Goal: Task Accomplishment & Management: Manage account settings

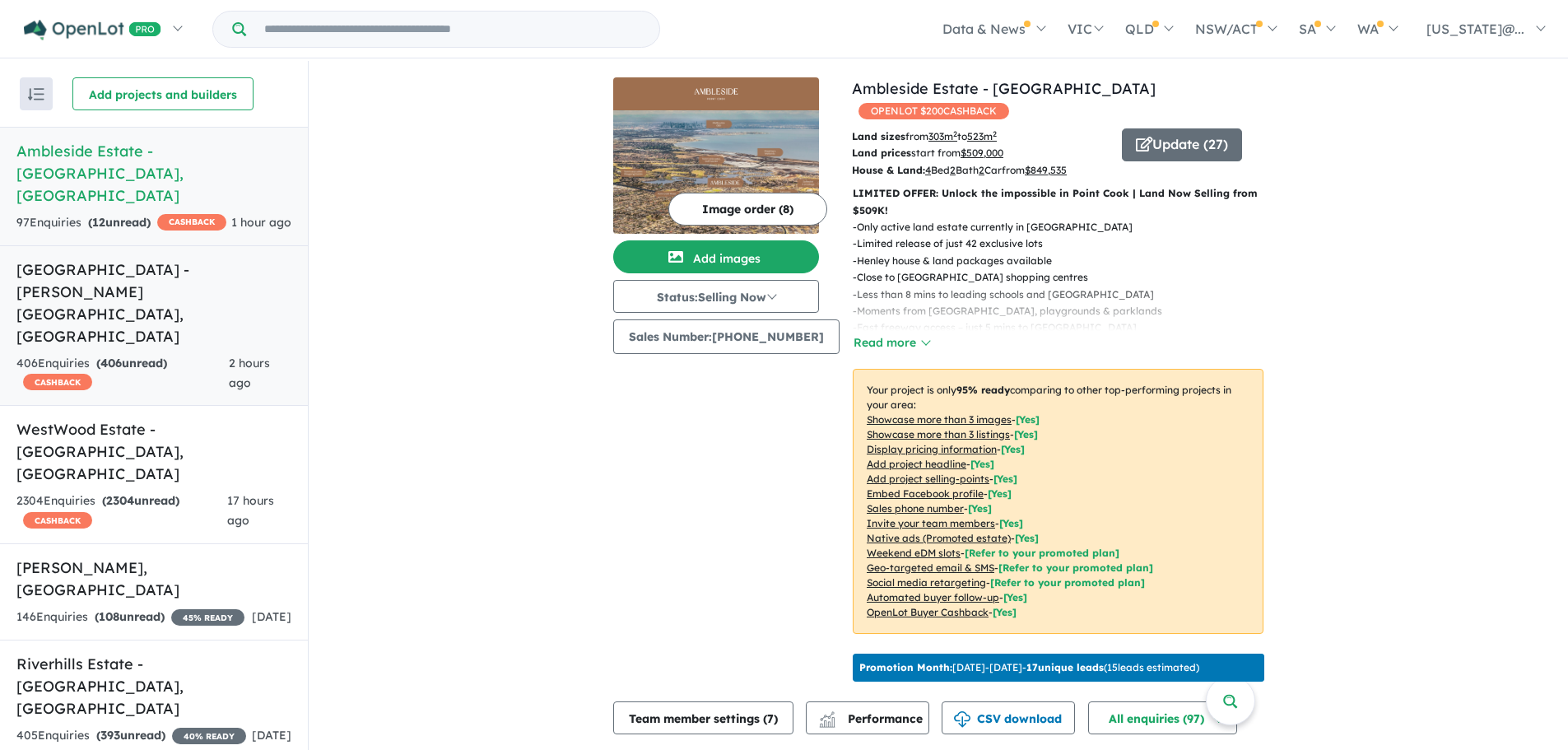
click at [123, 260] on link "[GEOGRAPHIC_DATA] - [PERSON_NAME][GEOGRAPHIC_DATA] , [GEOGRAPHIC_DATA] 406 Enqu…" at bounding box center [154, 326] width 308 height 161
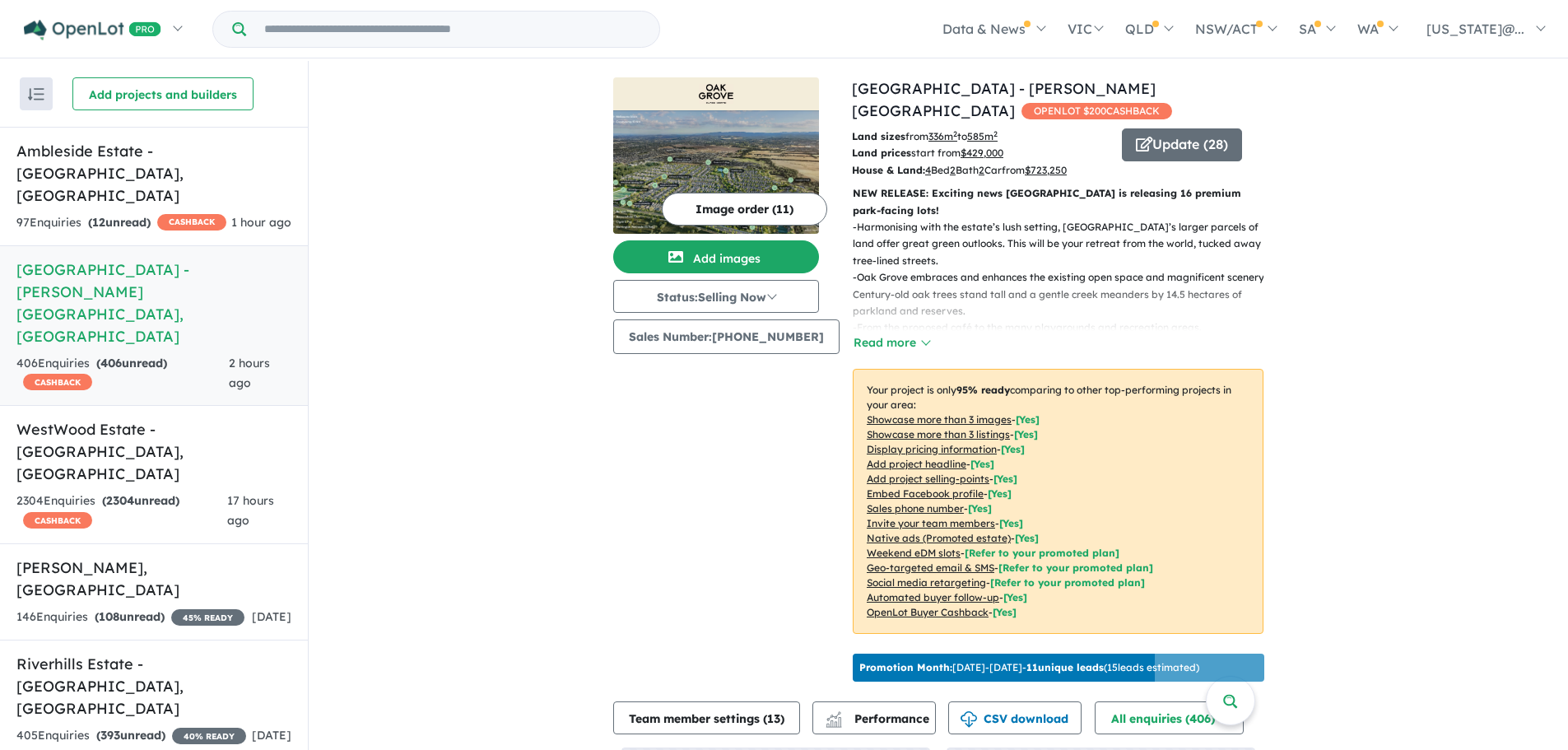
click at [973, 428] on u "Showcase more than 3 listings" at bounding box center [938, 434] width 143 height 12
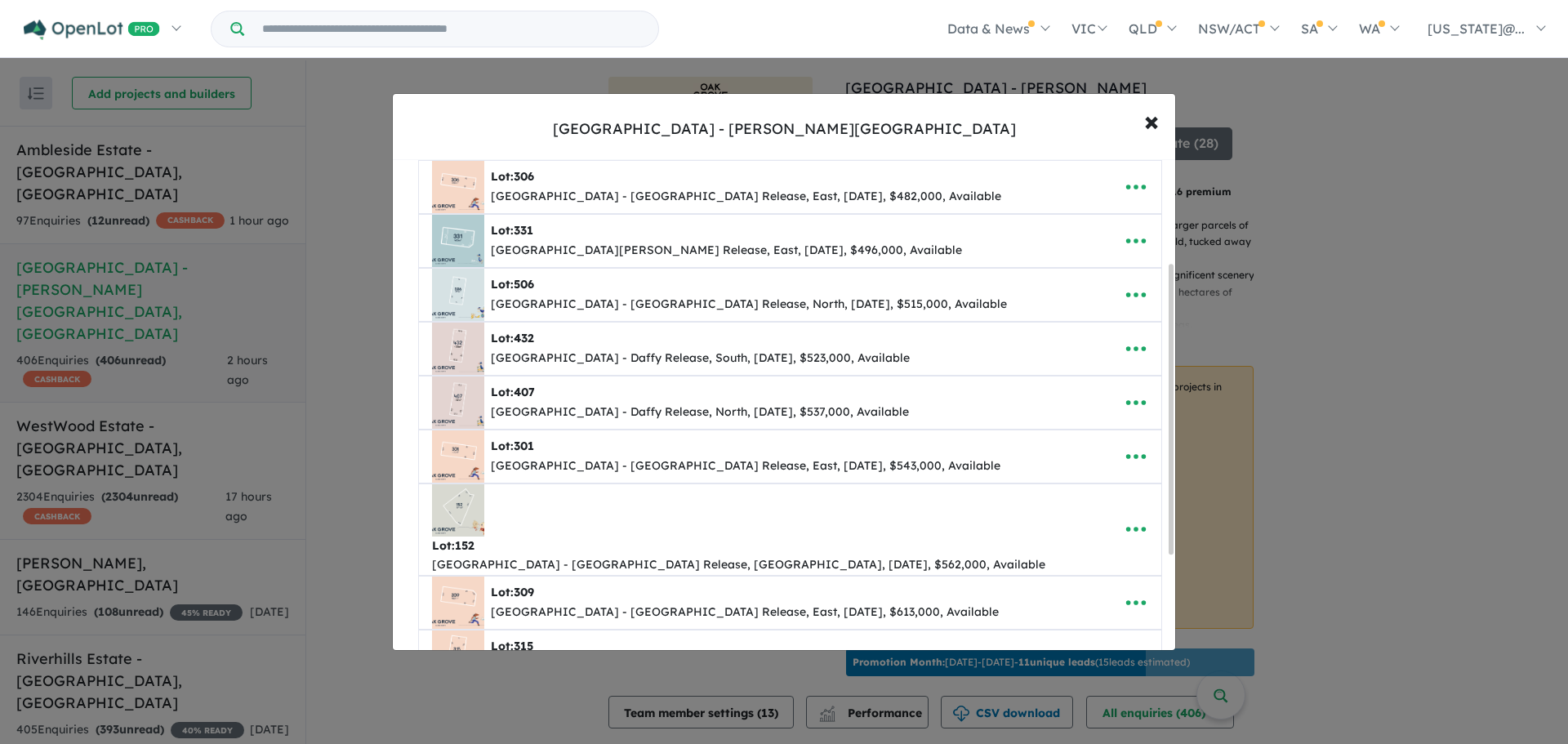
scroll to position [245, 0]
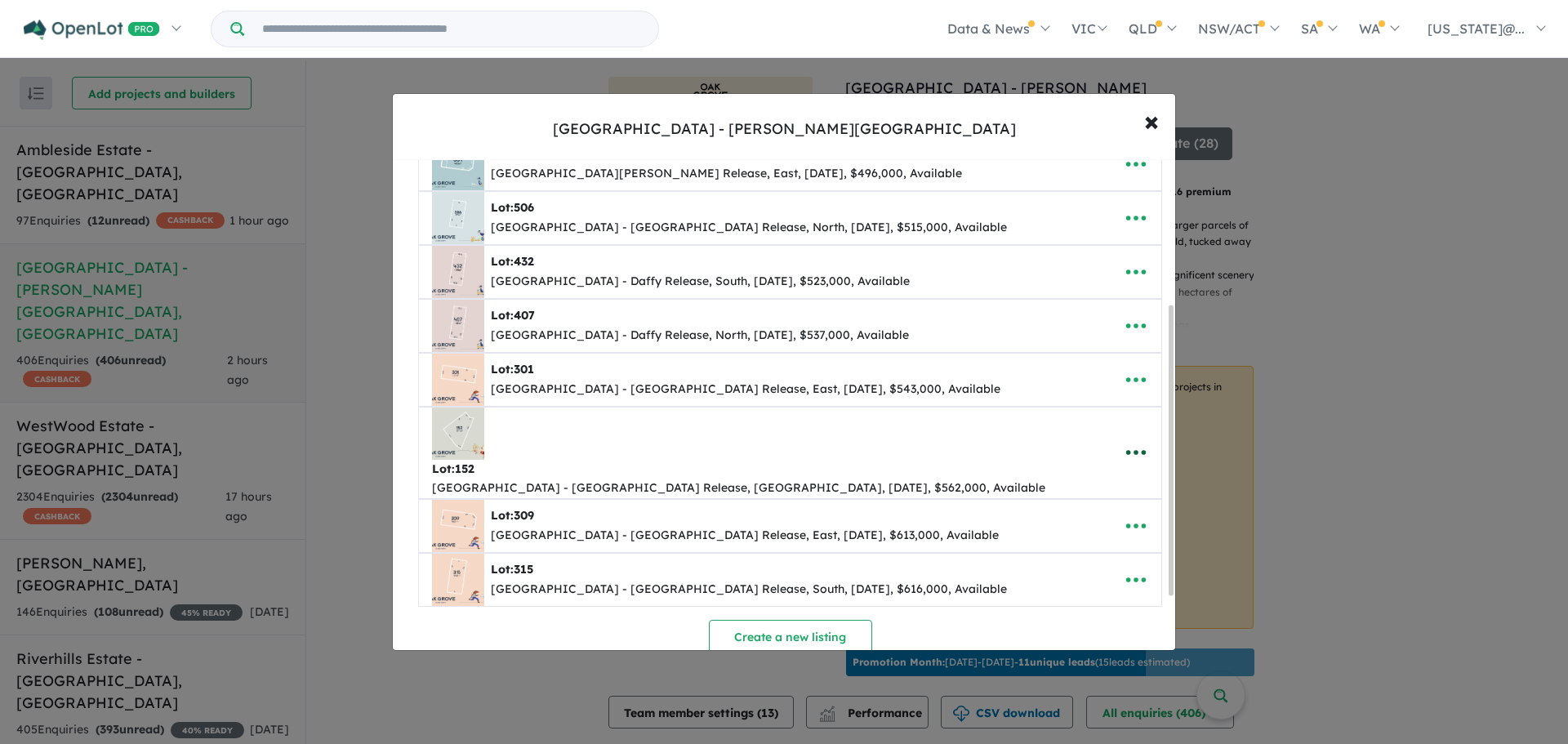
click at [1134, 440] on icon "button" at bounding box center [1136, 452] width 24 height 24
click at [1114, 512] on link "Remove" at bounding box center [1100, 529] width 121 height 37
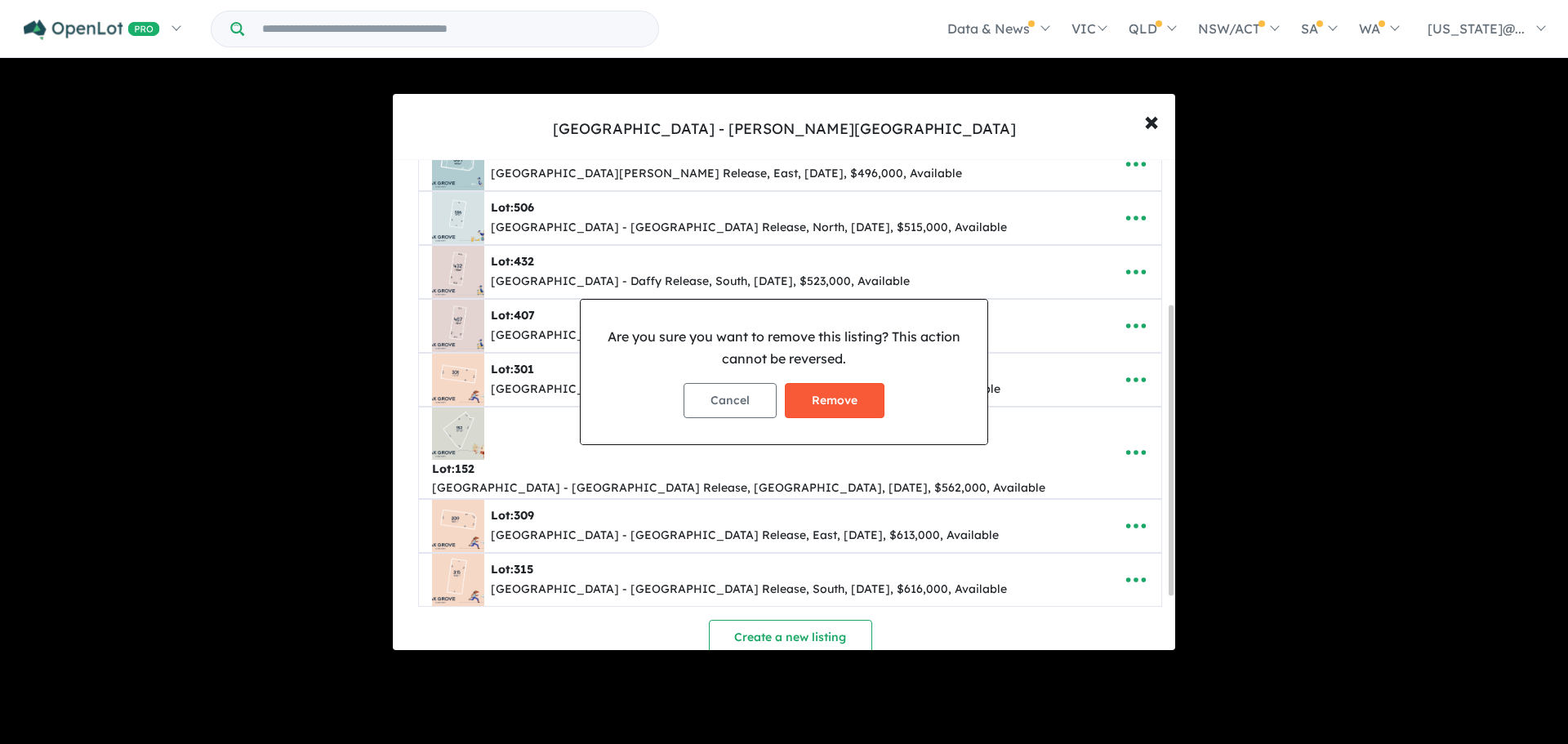
click at [842, 399] on button "Remove" at bounding box center [835, 400] width 99 height 35
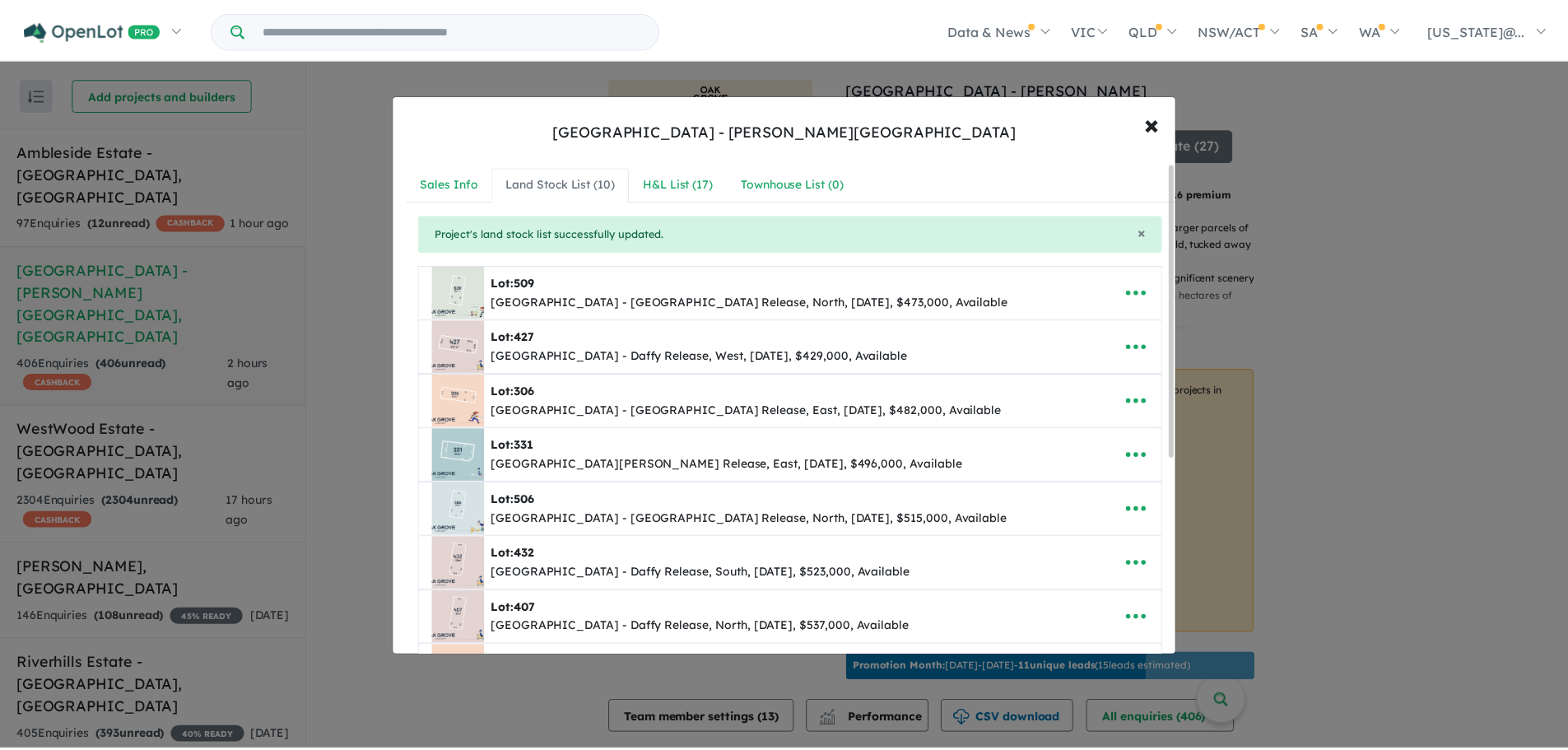
scroll to position [0, 0]
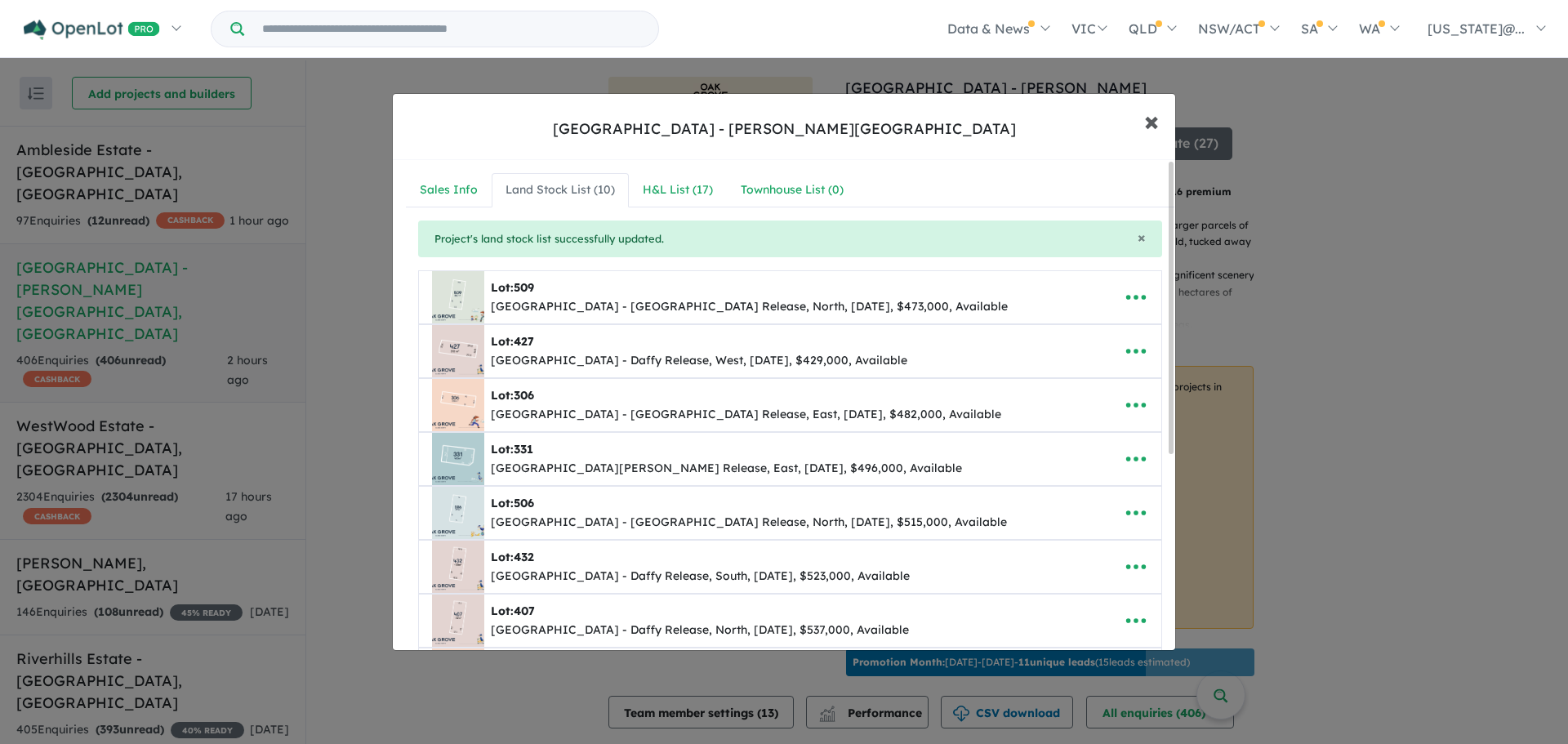
click at [1153, 131] on span "×" at bounding box center [1152, 120] width 15 height 35
